Goal: Transaction & Acquisition: Purchase product/service

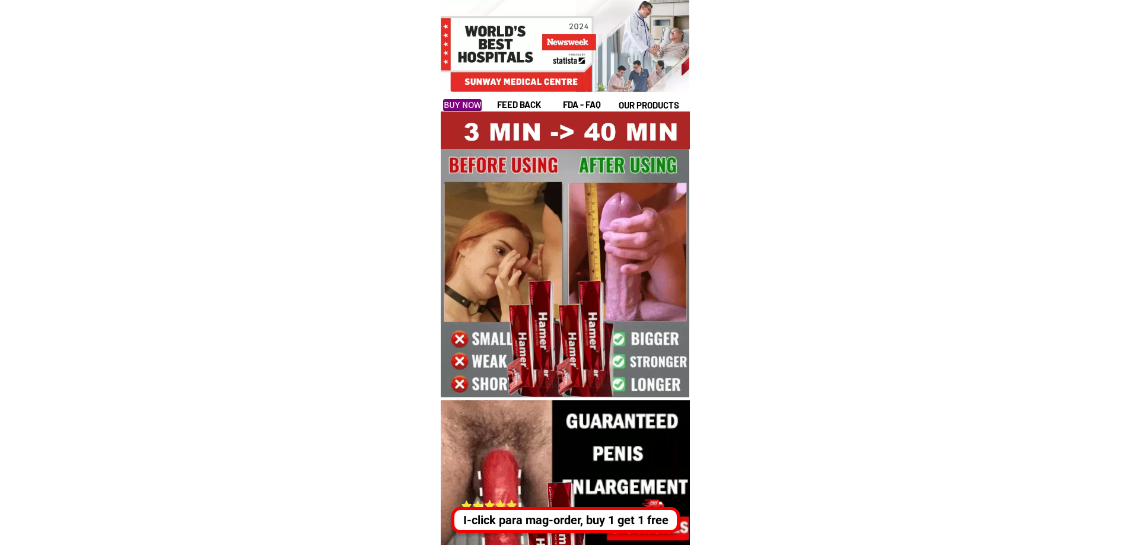
scroll to position [117, 0]
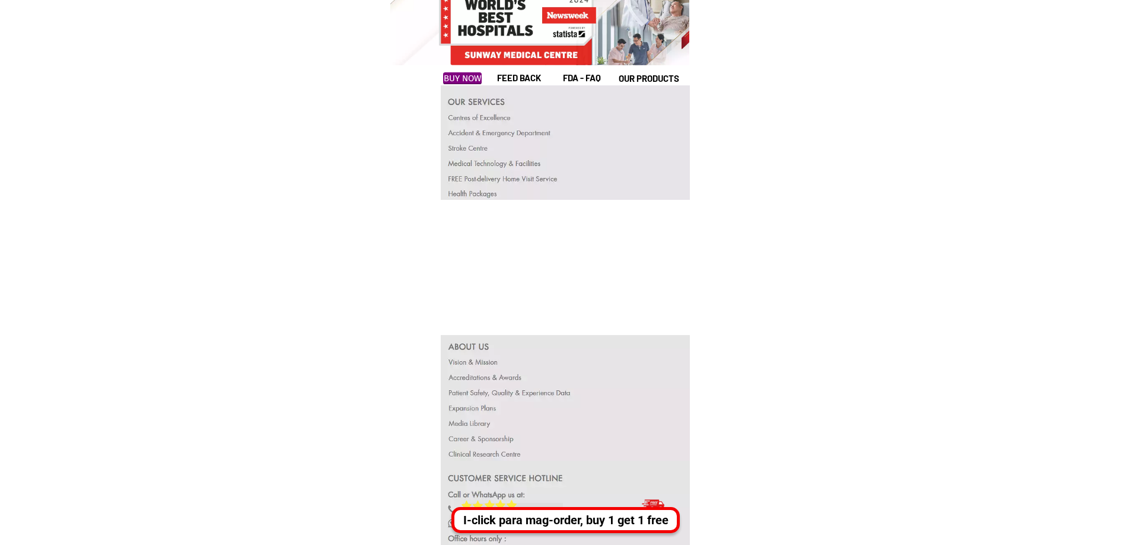
scroll to position [22925, 0]
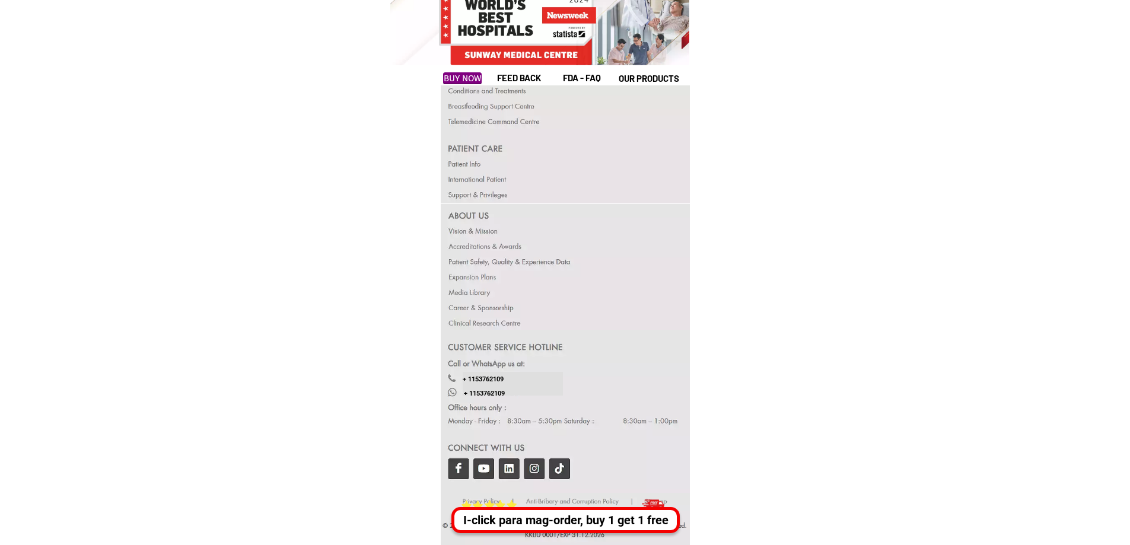
click at [487, 315] on div at bounding box center [565, 267] width 249 height 126
click at [486, 312] on div at bounding box center [565, 267] width 249 height 126
drag, startPoint x: 479, startPoint y: 298, endPoint x: 479, endPoint y: 240, distance: 58.1
click at [479, 296] on div at bounding box center [565, 267] width 249 height 126
click at [479, 224] on div at bounding box center [565, 267] width 249 height 126
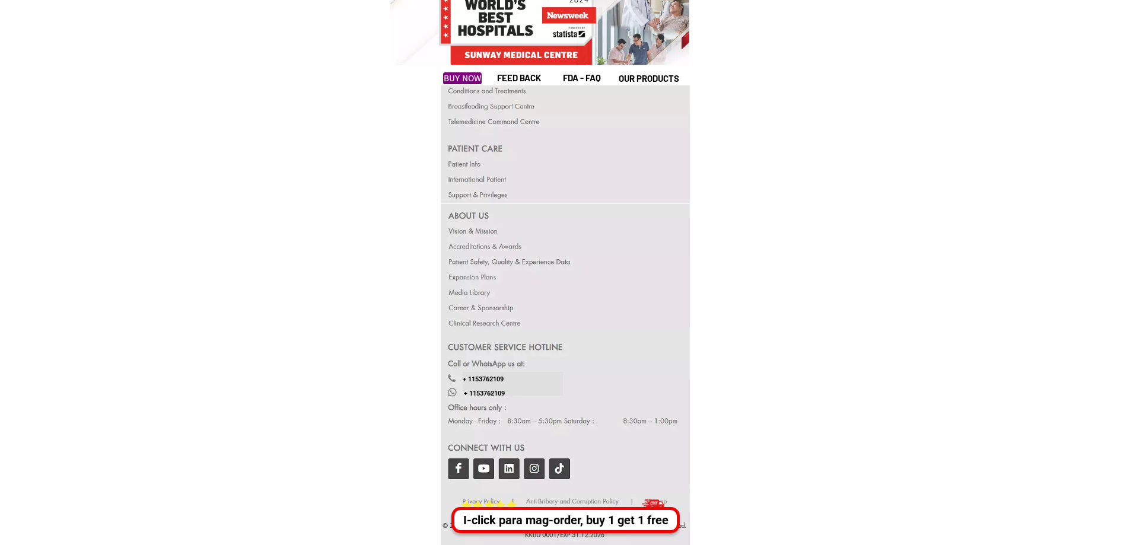
drag, startPoint x: 479, startPoint y: 224, endPoint x: 467, endPoint y: 32, distance: 191.9
click at [478, 217] on div at bounding box center [565, 267] width 249 height 126
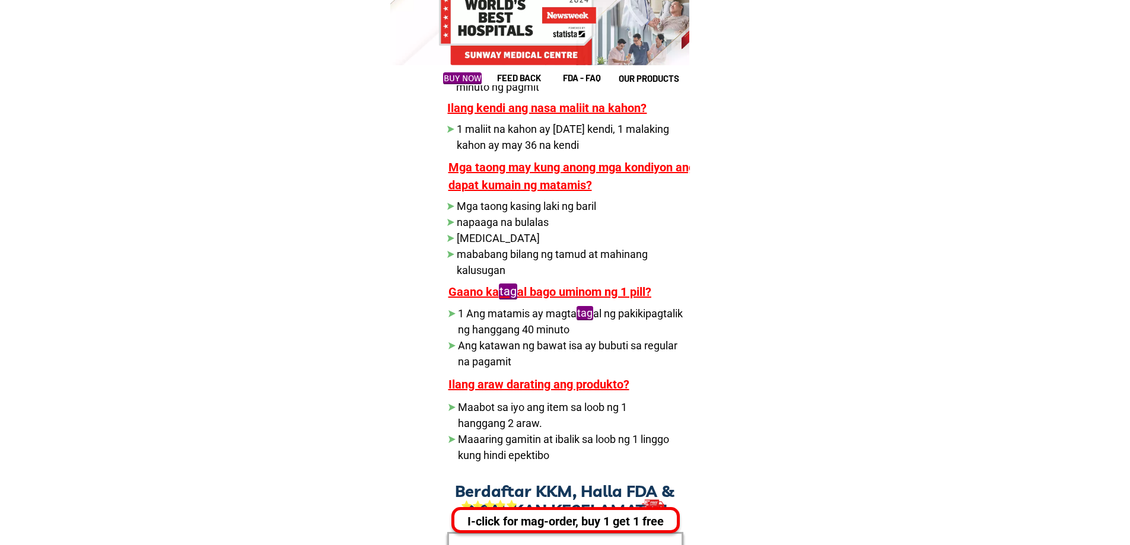
scroll to position [22925, 0]
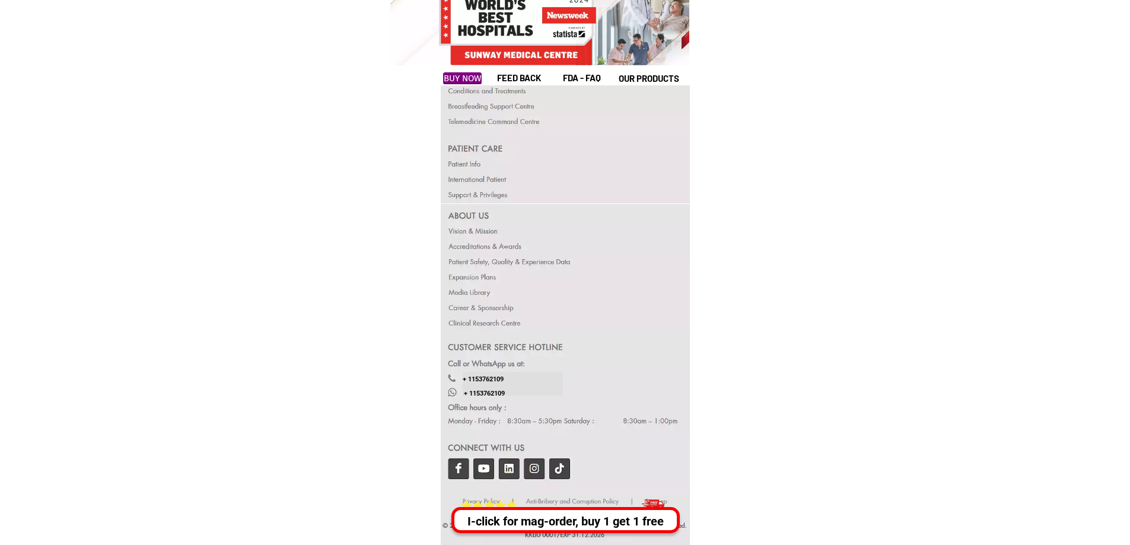
click at [483, 449] on div at bounding box center [566, 411] width 250 height 163
click at [462, 467] on div at bounding box center [566, 411] width 250 height 163
click at [546, 454] on div at bounding box center [566, 411] width 250 height 163
click at [547, 454] on div at bounding box center [566, 411] width 250 height 163
